Goal: Task Accomplishment & Management: Manage account settings

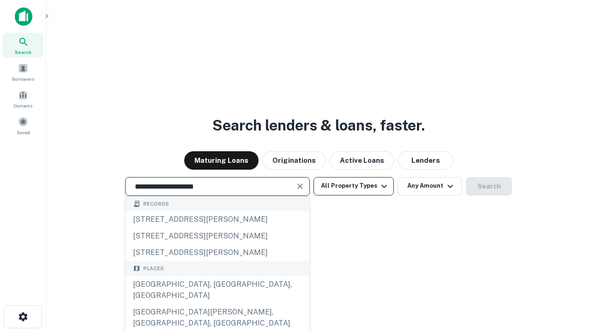
click at [217, 304] on div "[GEOGRAPHIC_DATA], [GEOGRAPHIC_DATA], [GEOGRAPHIC_DATA]" at bounding box center [218, 291] width 184 height 28
click at [354, 186] on button "All Property Types" at bounding box center [353, 186] width 80 height 18
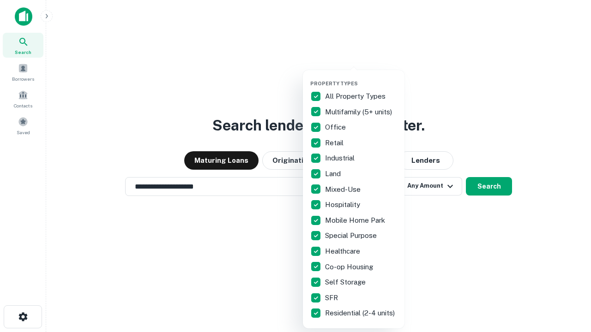
type input "**********"
click at [361, 78] on button "button" at bounding box center [361, 78] width 102 height 0
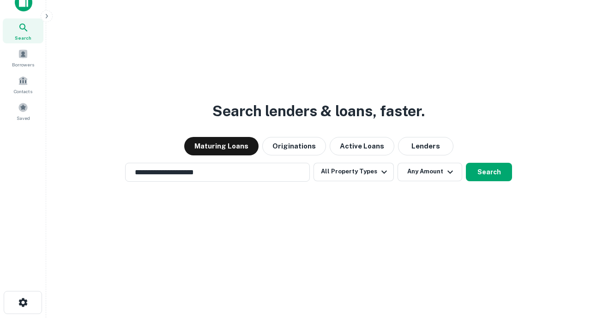
scroll to position [6, 111]
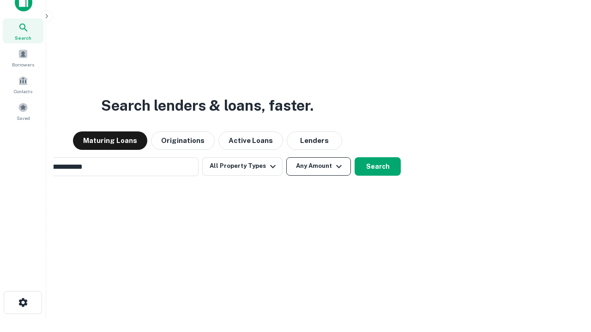
click at [286, 157] on button "Any Amount" at bounding box center [318, 166] width 65 height 18
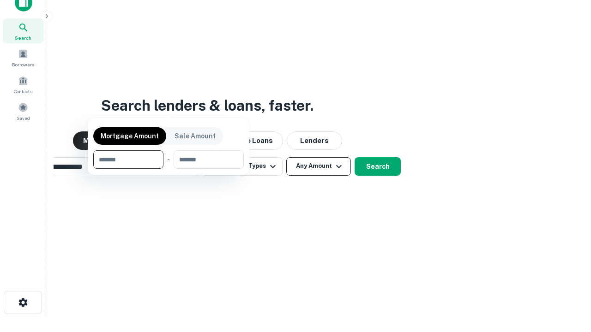
scroll to position [15, 0]
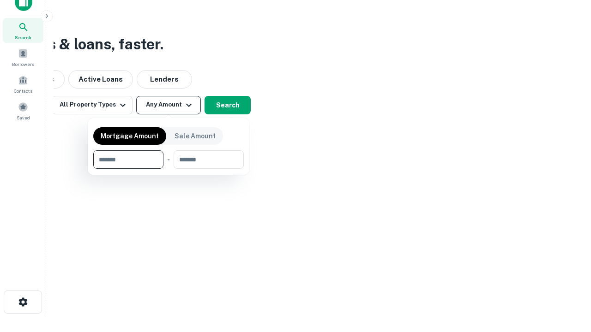
type input "*******"
click at [169, 169] on button "button" at bounding box center [168, 169] width 151 height 0
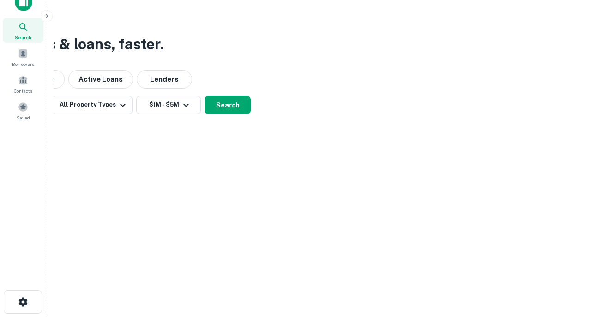
scroll to position [6, 170]
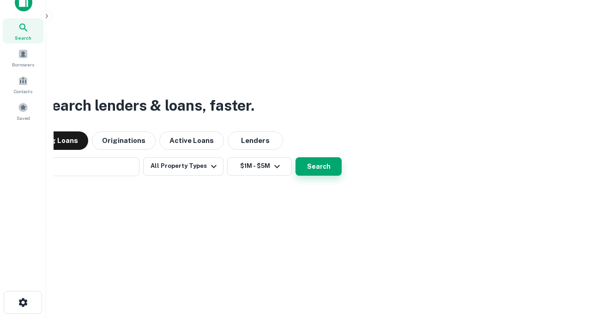
click at [295, 157] on button "Search" at bounding box center [318, 166] width 46 height 18
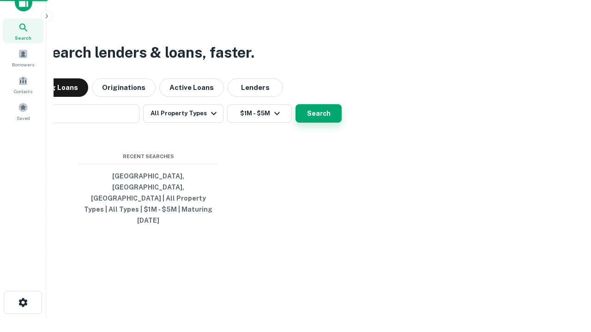
scroll to position [15, 0]
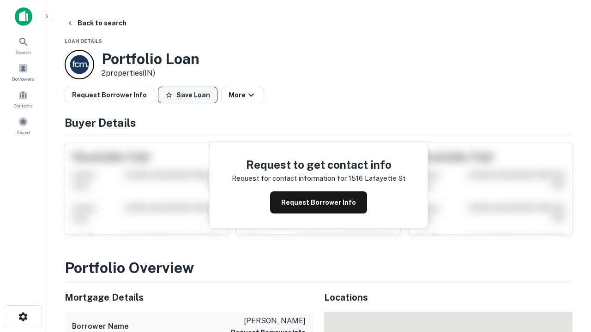
click at [187, 95] on button "Save Loan" at bounding box center [188, 95] width 60 height 17
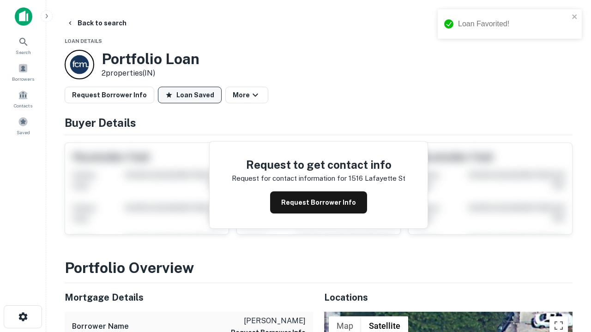
click at [190, 95] on button "Loan Saved" at bounding box center [190, 95] width 64 height 17
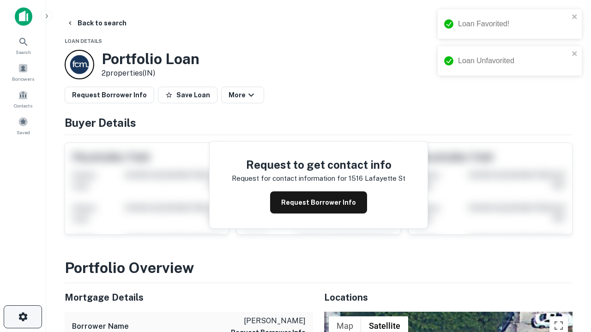
click at [23, 317] on icon "button" at bounding box center [23, 317] width 11 height 11
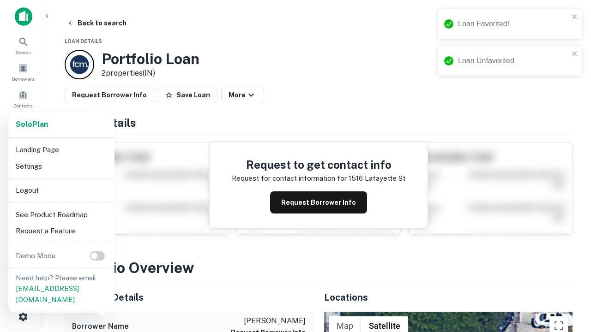
click at [61, 190] on li "Logout" at bounding box center [61, 190] width 99 height 17
